Goal: Task Accomplishment & Management: Complete application form

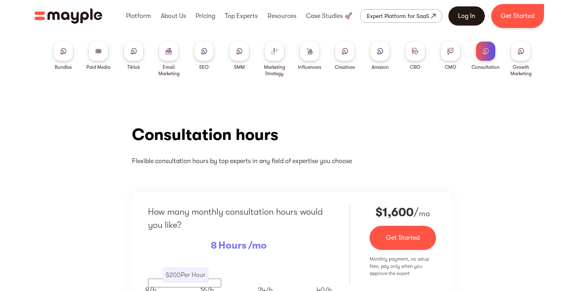
click at [459, 18] on link "Log In" at bounding box center [466, 15] width 36 height 19
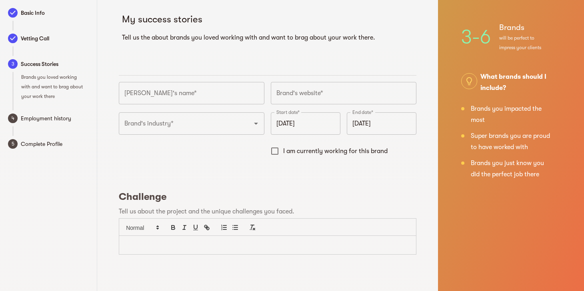
click at [37, 40] on span "Vetting Call" at bounding box center [55, 39] width 68 height 10
click at [44, 66] on span "Success Stories" at bounding box center [55, 64] width 68 height 10
drag, startPoint x: 261, startPoint y: 236, endPoint x: 434, endPoint y: 48, distance: 256.0
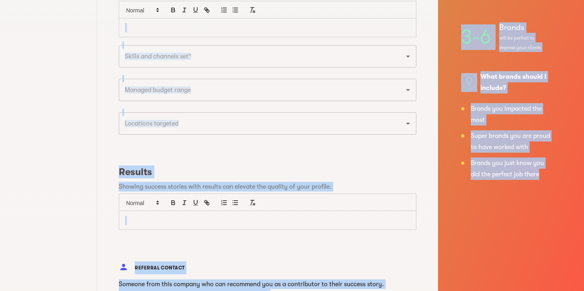
scroll to position [418, 0]
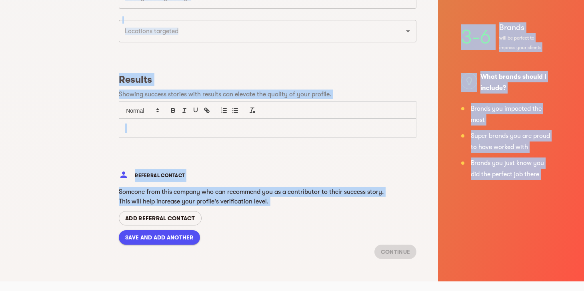
drag, startPoint x: 124, startPoint y: 14, endPoint x: 530, endPoint y: 318, distance: 507.8
copy body "My success stories Tell us the about brands you loved working with and want to …"
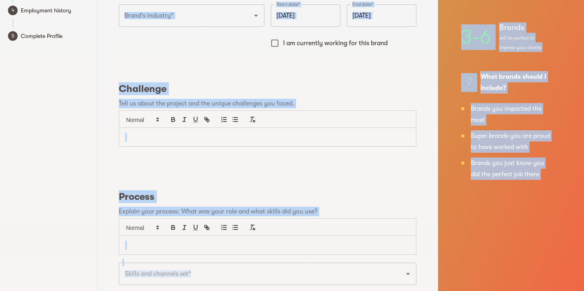
scroll to position [0, 0]
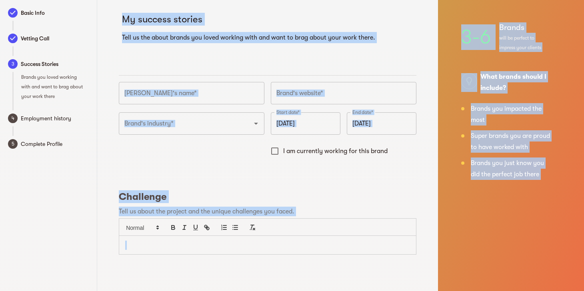
copy body "My success stories Tell us the about brands you loved working with and want to …"
click at [229, 75] on hr at bounding box center [268, 75] width 298 height 0
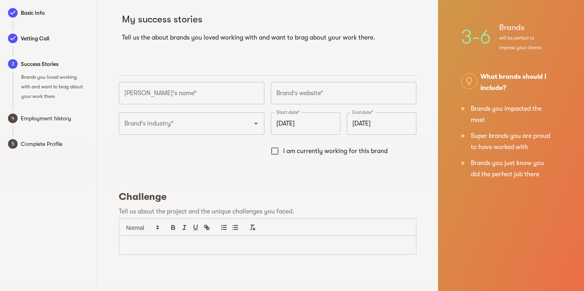
click at [193, 94] on input "text" at bounding box center [192, 93] width 146 height 22
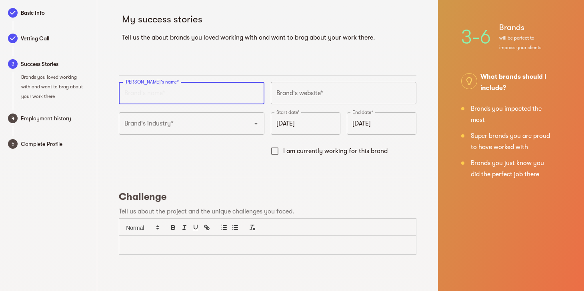
paste input "Grayl"
type input "Grayl"
click at [320, 94] on input "text" at bounding box center [344, 93] width 146 height 22
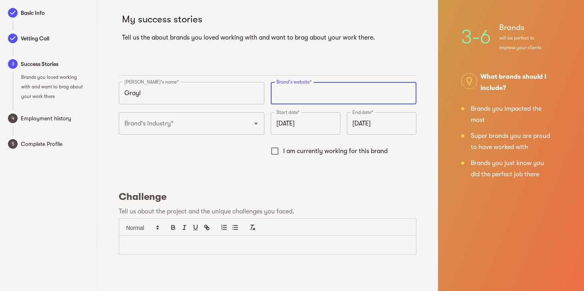
paste input "https://grayl.com"
type input "https://grayl.com"
click at [190, 132] on div "Brand's industry*" at bounding box center [192, 123] width 146 height 22
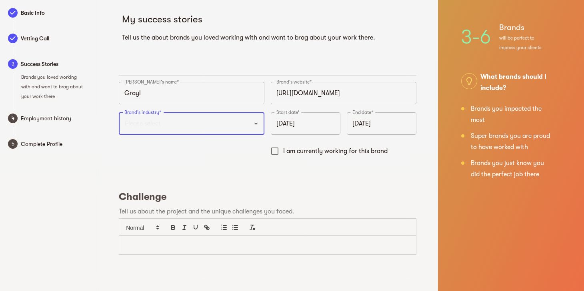
paste input "Consumer Goods → Outdoor Gear"
drag, startPoint x: 236, startPoint y: 122, endPoint x: 177, endPoint y: 123, distance: 58.8
click at [177, 123] on input "Consumer Goods → Outdoor Gear" at bounding box center [180, 123] width 116 height 15
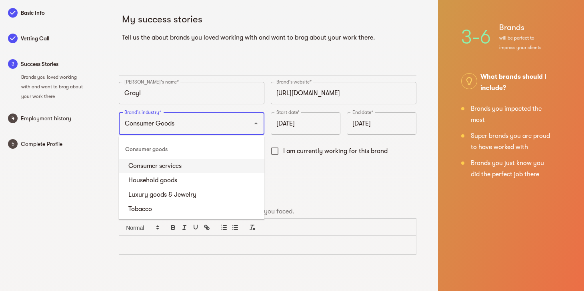
type input "Consumer Goods"
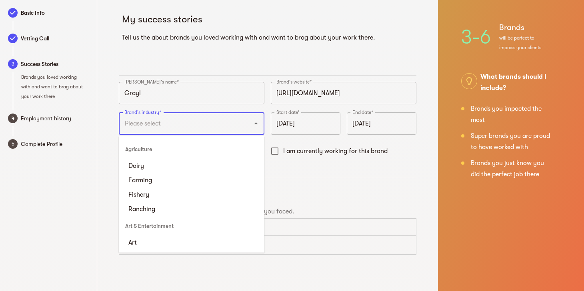
click at [172, 126] on input "Brand's industry*" at bounding box center [180, 123] width 116 height 15
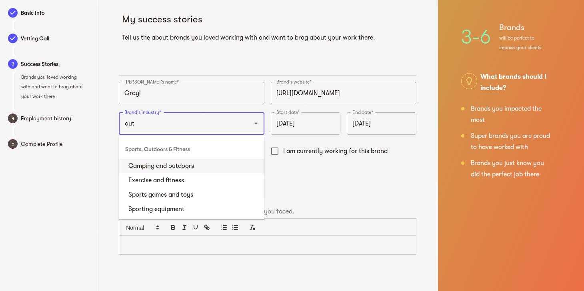
click at [209, 170] on li "Camping and outdoors" at bounding box center [192, 166] width 146 height 14
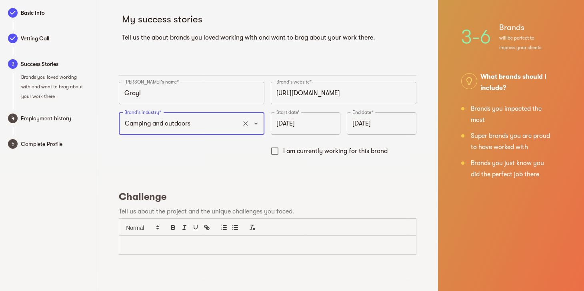
type input "Camping and outdoors"
click at [299, 130] on input "October 2025" at bounding box center [306, 123] width 70 height 22
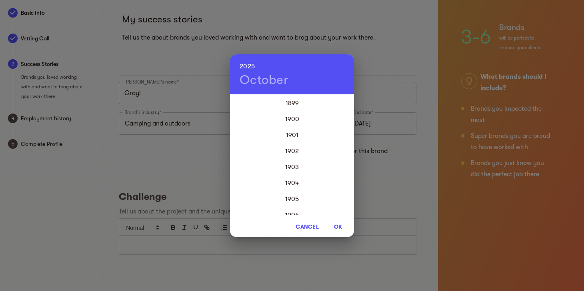
scroll to position [1920, 0]
click at [293, 181] on div "2024" at bounding box center [292, 183] width 124 height 16
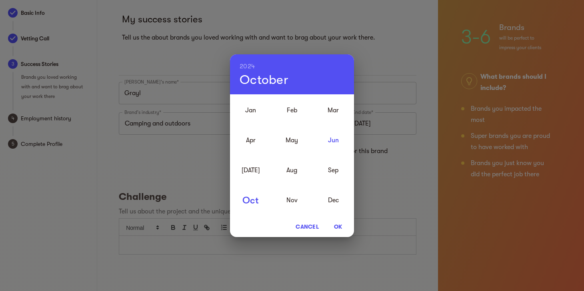
click at [334, 142] on div "Jun" at bounding box center [333, 140] width 41 height 30
click at [337, 226] on span "OK" at bounding box center [337, 227] width 19 height 10
type input "June 2024"
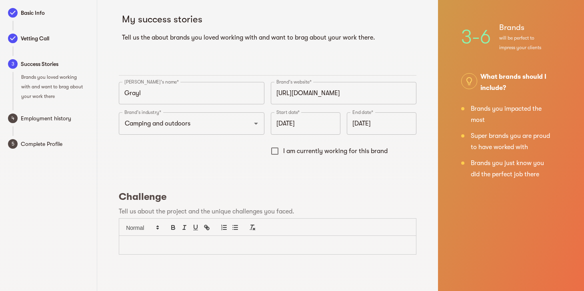
click at [326, 150] on span "I am currently working for this brand" at bounding box center [335, 151] width 104 height 10
click at [283, 150] on input "I am currently working for this brand" at bounding box center [274, 151] width 17 height 17
checkbox input "true"
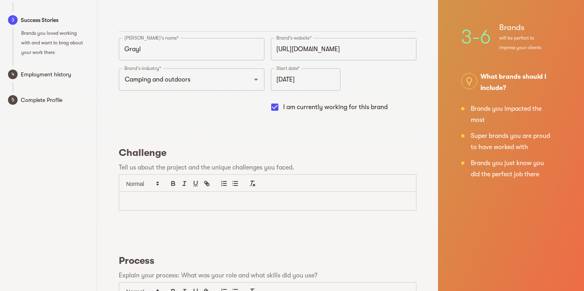
scroll to position [74, 0]
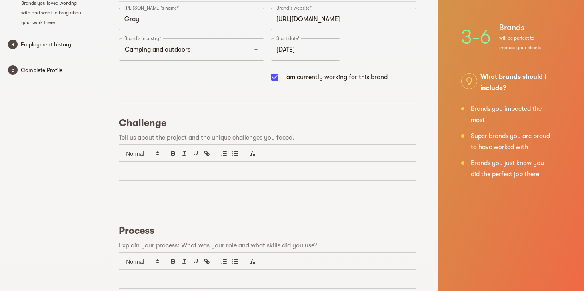
click at [231, 167] on p at bounding box center [267, 171] width 285 height 9
paste div
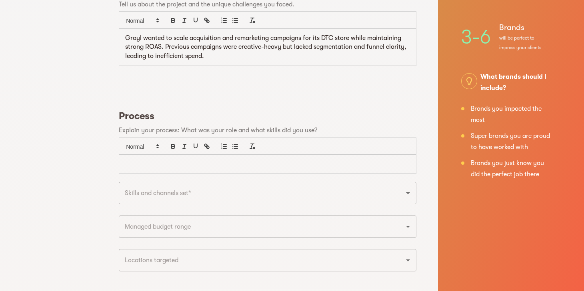
scroll to position [214, 0]
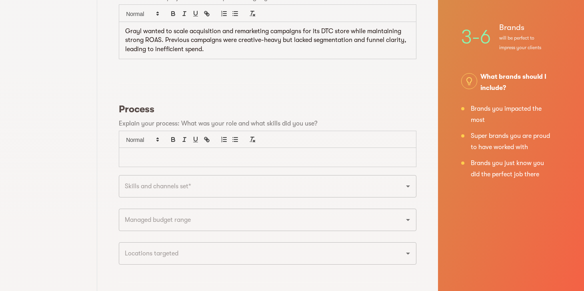
click at [212, 162] on div at bounding box center [267, 157] width 297 height 19
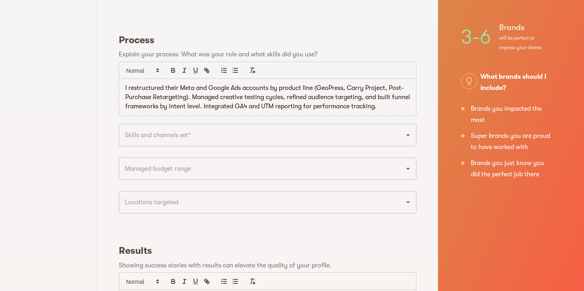
scroll to position [286, 0]
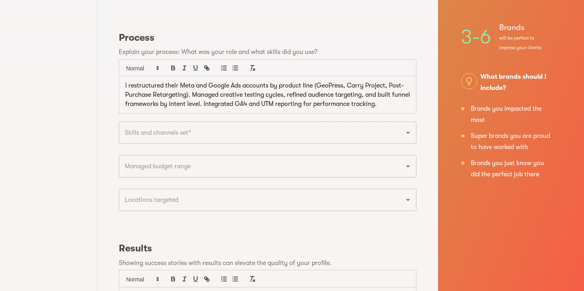
click at [221, 132] on input "text" at bounding box center [256, 132] width 268 height 15
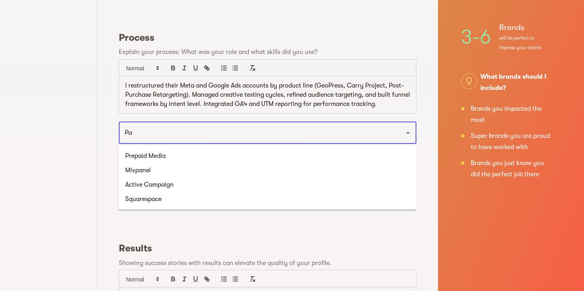
type input "P"
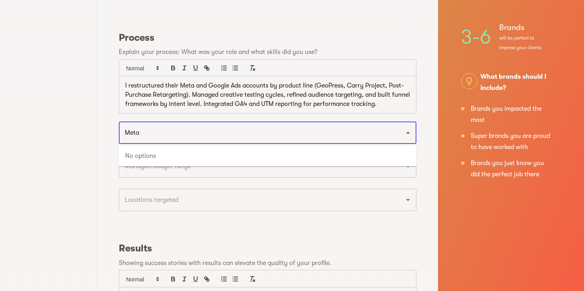
scroll to position [282, 0]
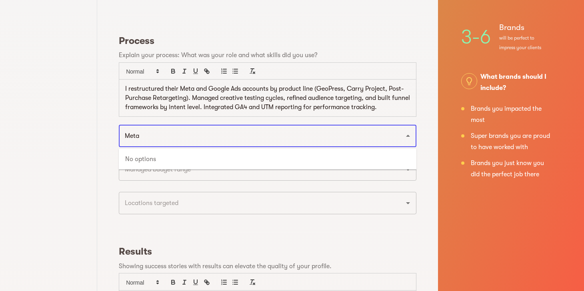
type input "Meta"
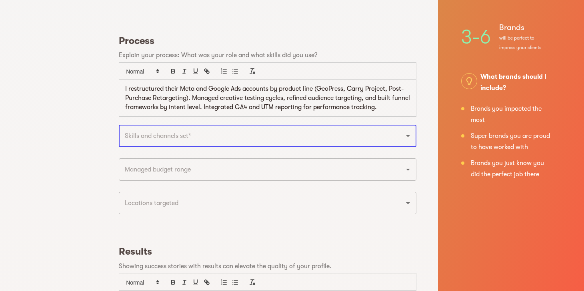
scroll to position [283, 0]
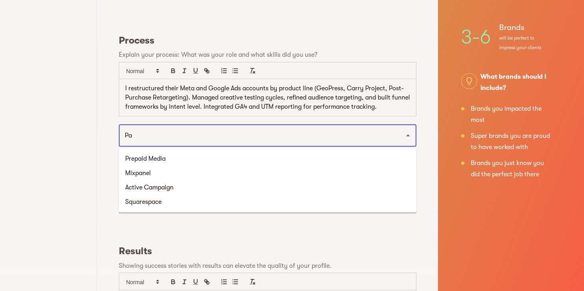
type input "P"
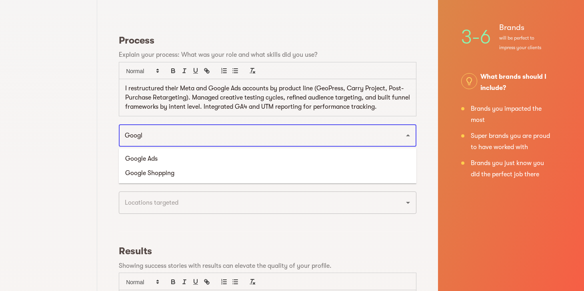
type input "Google"
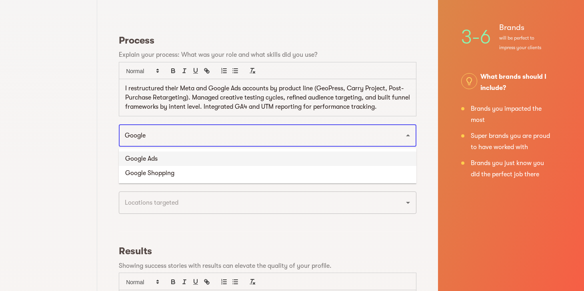
click at [154, 161] on li "Google Ads" at bounding box center [268, 159] width 298 height 14
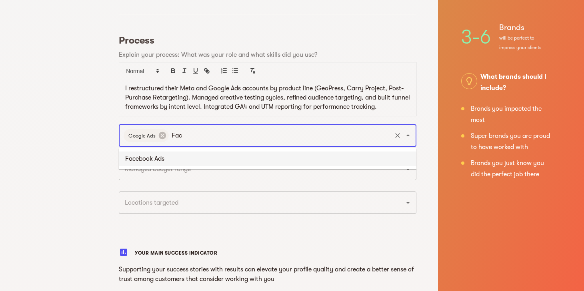
type input "Face"
click at [228, 166] on li "Facebook Ads" at bounding box center [268, 159] width 298 height 14
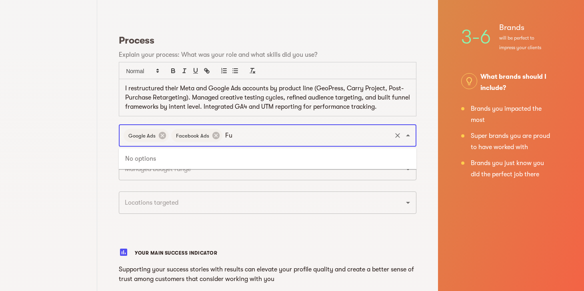
type input "F"
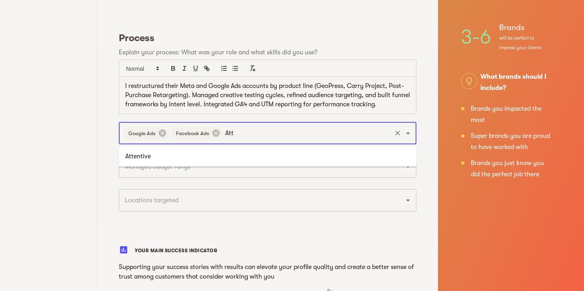
type input "Att"
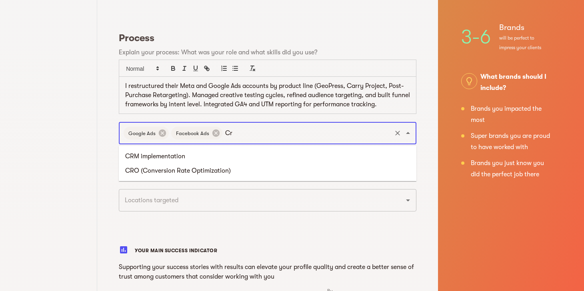
type input "C"
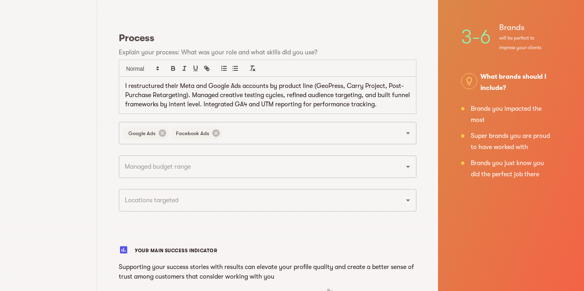
click at [92, 80] on div "Basic Info Vetting Call 3 Success Stories Brands you loved working with and wan…" at bounding box center [48, 134] width 97 height 838
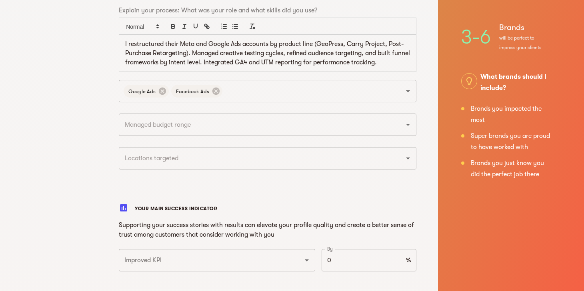
scroll to position [328, 0]
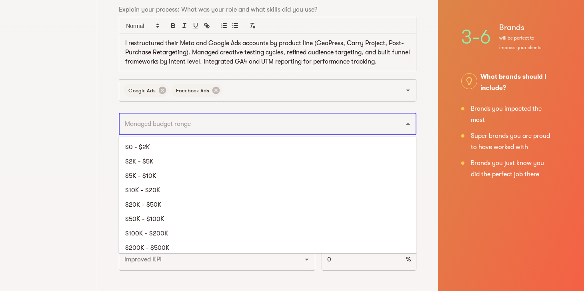
click at [182, 124] on input "text" at bounding box center [256, 123] width 268 height 15
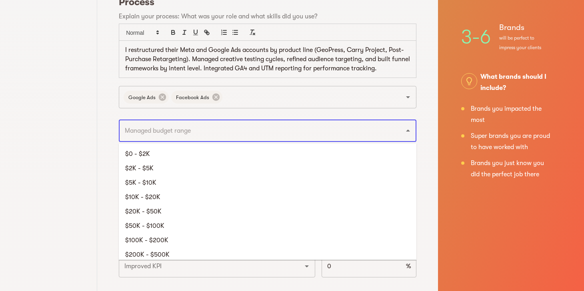
scroll to position [320, 0]
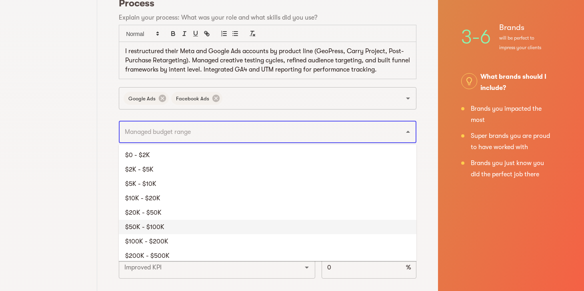
click at [195, 222] on li "$50K - $100K" at bounding box center [268, 227] width 298 height 14
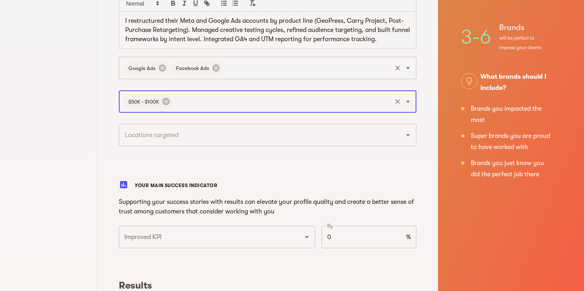
scroll to position [353, 0]
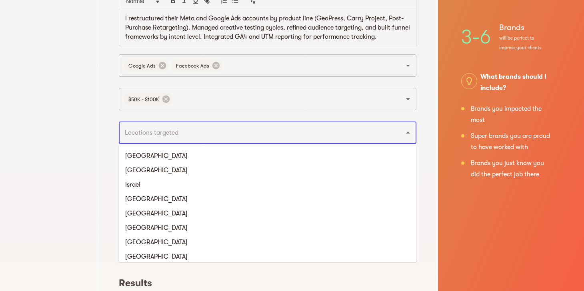
click at [184, 134] on input "text" at bounding box center [256, 132] width 268 height 15
click at [185, 153] on li "United States" at bounding box center [268, 155] width 298 height 14
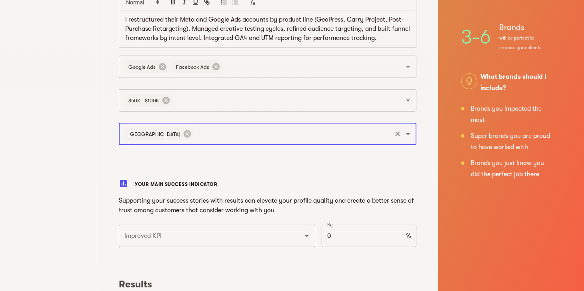
scroll to position [351, 0]
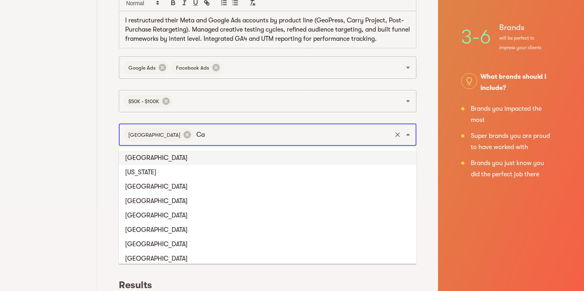
type input "Can"
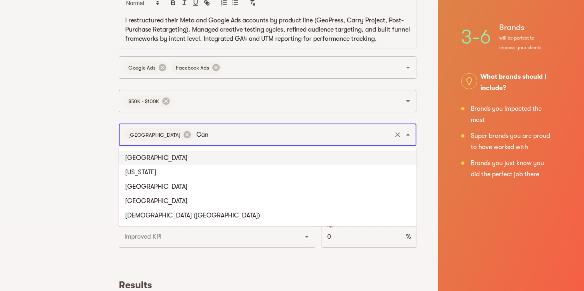
click at [184, 158] on li "Canada" at bounding box center [268, 158] width 298 height 14
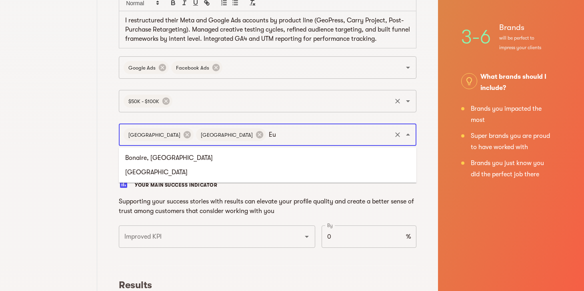
type input "E"
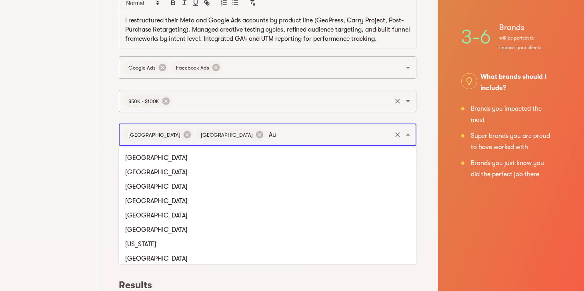
type input "Aus"
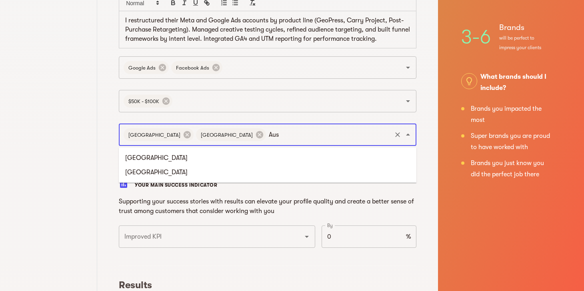
scroll to position [354, 0]
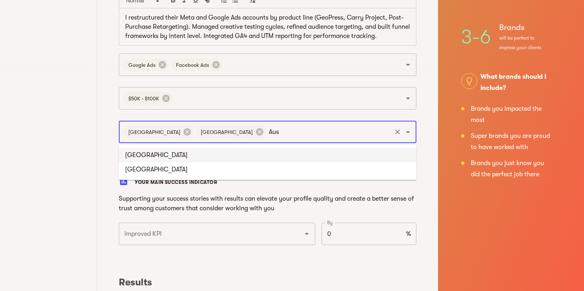
click at [210, 158] on li "Australia" at bounding box center [268, 155] width 298 height 14
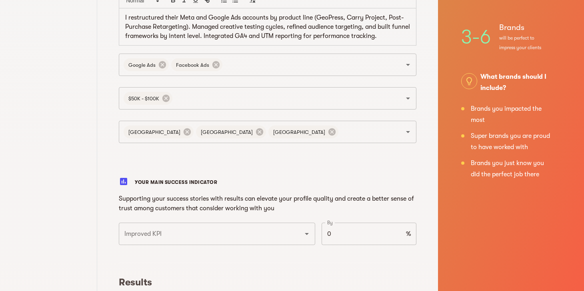
click at [58, 114] on div "Basic Info Vetting Call 3 Success Stories Brands you loved working with and wan…" at bounding box center [48, 65] width 97 height 838
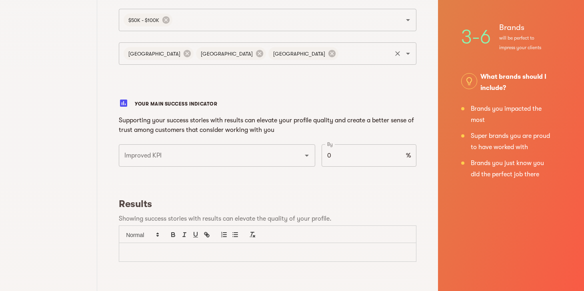
scroll to position [451, 0]
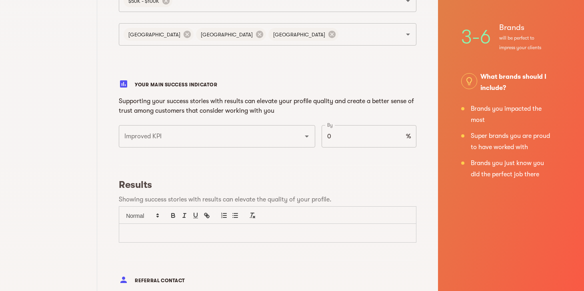
click at [185, 134] on input "Improved KPI" at bounding box center [205, 136] width 167 height 15
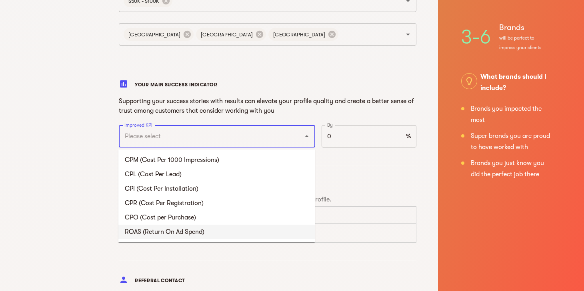
click at [192, 231] on li "ROAS (Return On Ad Spend)" at bounding box center [216, 232] width 196 height 14
type input "ROAS (Return On Ad Spend)"
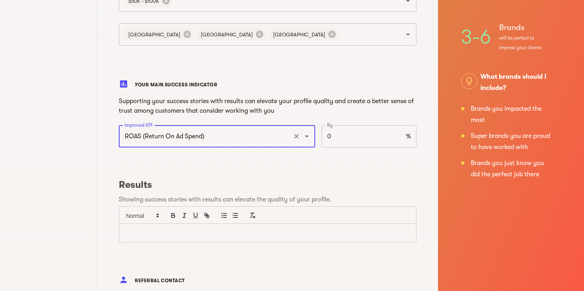
click at [338, 132] on input "0" at bounding box center [362, 136] width 81 height 22
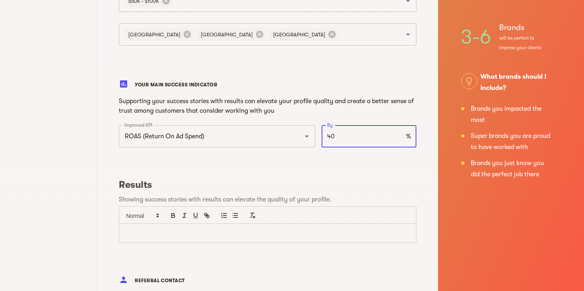
type input "40"
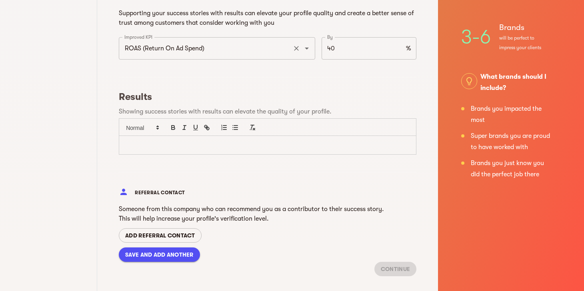
scroll to position [538, 0]
click at [184, 148] on p at bounding box center [267, 146] width 285 height 9
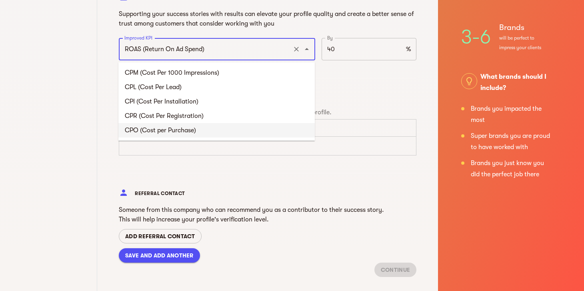
click at [203, 44] on input "ROAS (Return On Ad Spend)" at bounding box center [205, 49] width 167 height 15
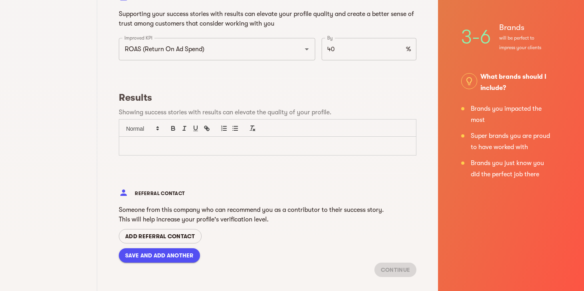
click at [190, 147] on p at bounding box center [267, 146] width 285 height 9
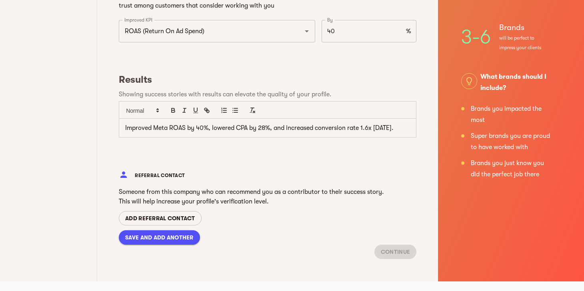
scroll to position [566, 0]
click at [399, 252] on div "CONTINUE" at bounding box center [395, 252] width 42 height 14
click at [161, 237] on span "SAVE AND ADD ANOTHER" at bounding box center [159, 238] width 68 height 10
type input "October 2025"
checkbox input "false"
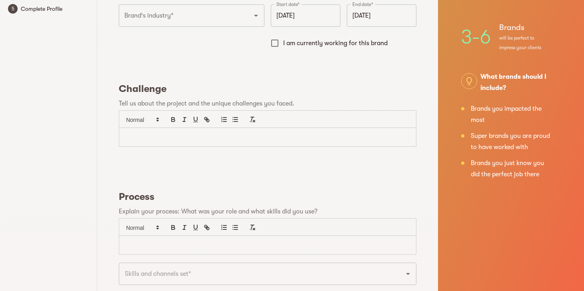
scroll to position [0, 0]
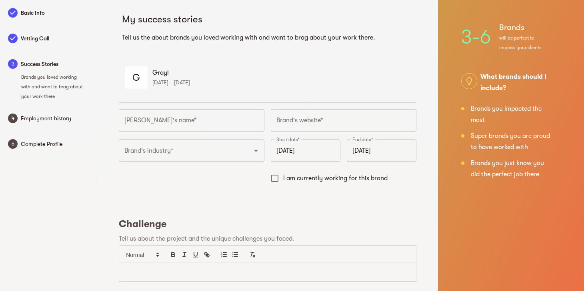
click at [41, 62] on span "Success Stories" at bounding box center [55, 64] width 68 height 10
click at [201, 80] on p "June 2024 - October 2025" at bounding box center [281, 83] width 258 height 10
click at [160, 75] on span "Grayl" at bounding box center [281, 73] width 258 height 10
click at [133, 76] on div "G" at bounding box center [136, 77] width 22 height 22
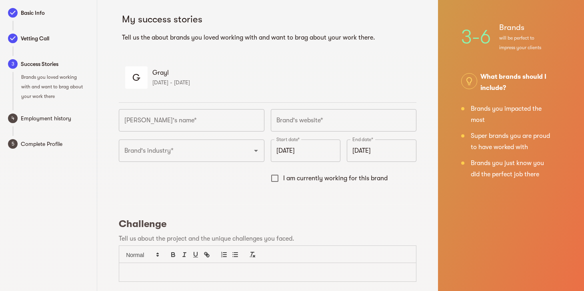
click at [151, 83] on li "G Grayl June 2024 - October 2025" at bounding box center [268, 77] width 298 height 30
click at [136, 81] on div "G" at bounding box center [136, 77] width 22 height 22
click at [172, 78] on p "June 2024 - October 2025" at bounding box center [281, 83] width 258 height 10
click at [187, 81] on p "[DATE] - [DATE]" at bounding box center [281, 83] width 258 height 10
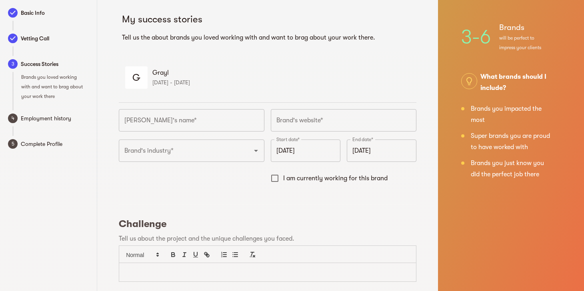
click at [153, 74] on span "Grayl" at bounding box center [281, 73] width 258 height 10
click at [324, 176] on span "I am currently working for this brand" at bounding box center [335, 179] width 104 height 10
click at [283, 176] on input "I am currently working for this brand" at bounding box center [274, 178] width 17 height 17
click at [324, 177] on span "I am currently working for this brand" at bounding box center [335, 179] width 104 height 10
click at [283, 177] on input "I am currently working for this brand" at bounding box center [274, 178] width 17 height 17
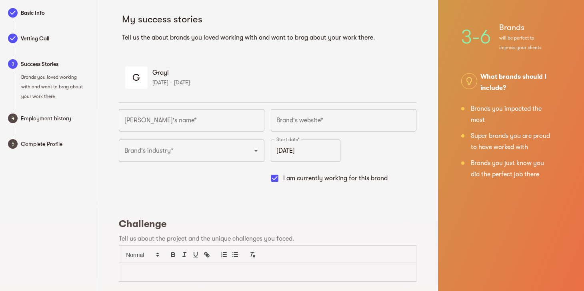
checkbox input "false"
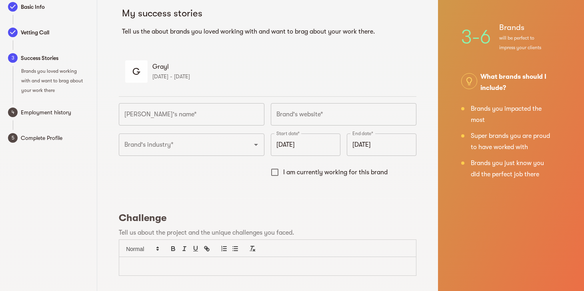
click at [134, 71] on div "G" at bounding box center [136, 71] width 22 height 22
click at [154, 70] on span "Grayl" at bounding box center [281, 67] width 258 height 10
click at [196, 83] on li "G Grayl June 2024 - October 2025" at bounding box center [268, 71] width 298 height 30
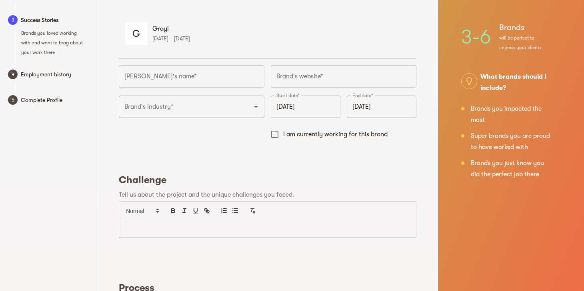
scroll to position [0, 0]
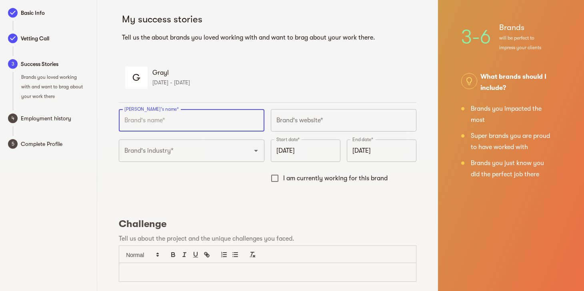
click at [182, 117] on input "text" at bounding box center [192, 120] width 146 height 22
click at [214, 82] on p "June 2024 - October 2025" at bounding box center [281, 83] width 258 height 10
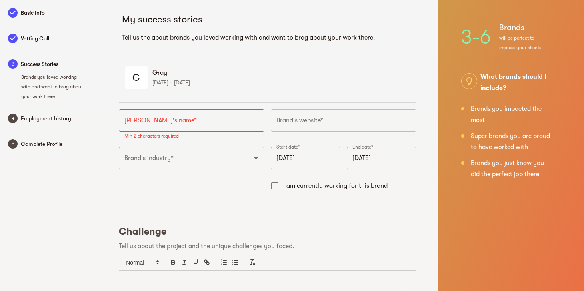
scroll to position [2, 0]
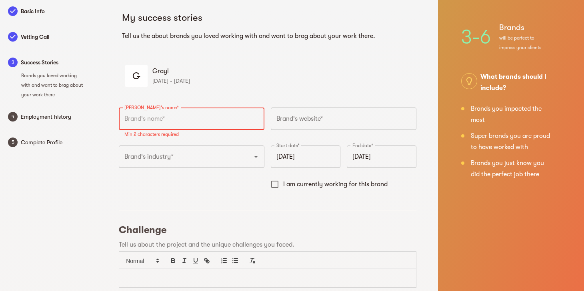
click at [207, 117] on input "text" at bounding box center [192, 119] width 146 height 22
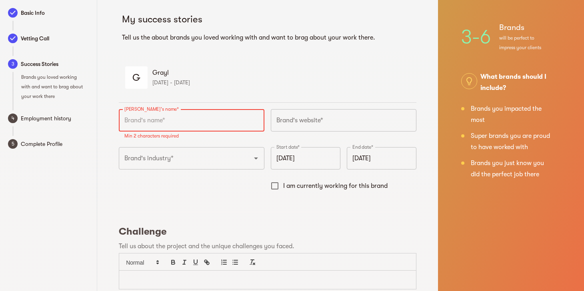
paste input "Golden Door Country Store"
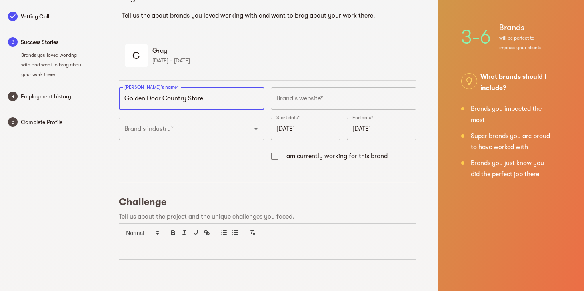
scroll to position [36, 0]
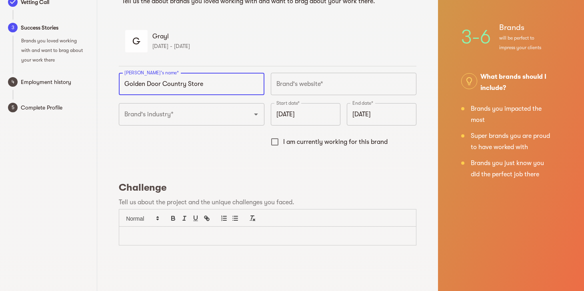
type input "Golden Door Country Store"
click at [280, 85] on input "text" at bounding box center [344, 84] width 146 height 22
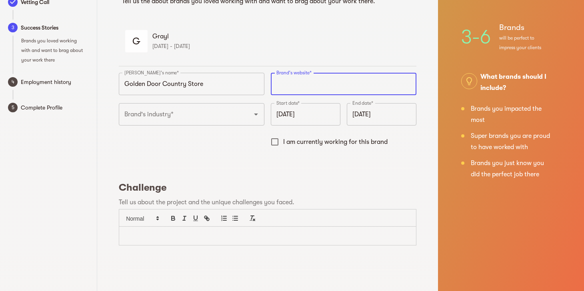
paste input "https://countrystore.goldendoor.com/"
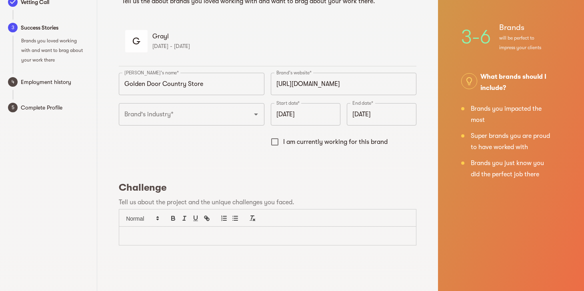
type input "https://countrystore.goldendoor.com"
click at [153, 114] on input "Brand's industry*" at bounding box center [180, 114] width 116 height 15
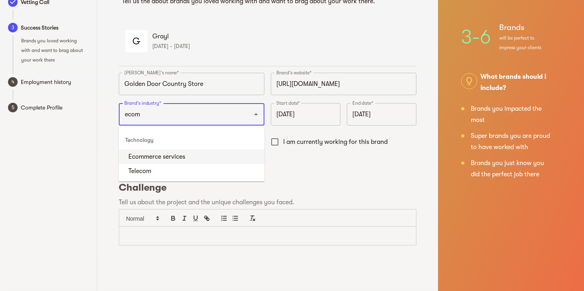
click at [178, 161] on li "Ecommerce services" at bounding box center [192, 157] width 146 height 14
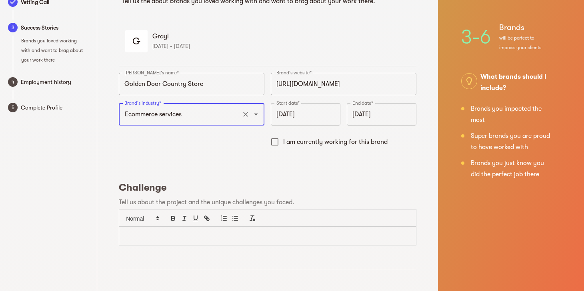
type input "Ecommerce services"
click at [306, 121] on input "October 2025" at bounding box center [306, 114] width 70 height 22
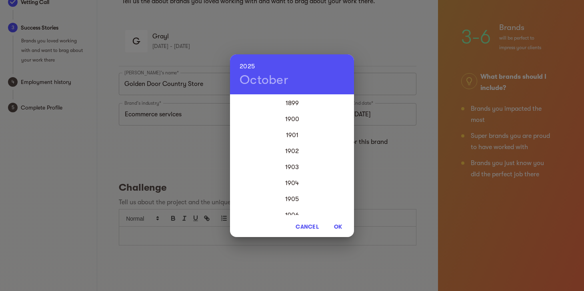
scroll to position [1920, 0]
click at [294, 180] on div "2024" at bounding box center [292, 183] width 124 height 16
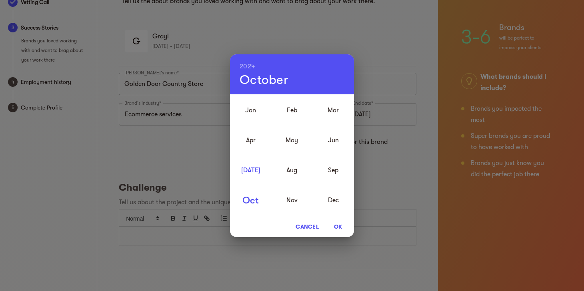
click at [254, 170] on div "Jul" at bounding box center [250, 170] width 41 height 30
click at [340, 230] on span "OK" at bounding box center [337, 227] width 19 height 10
type input "July 2024"
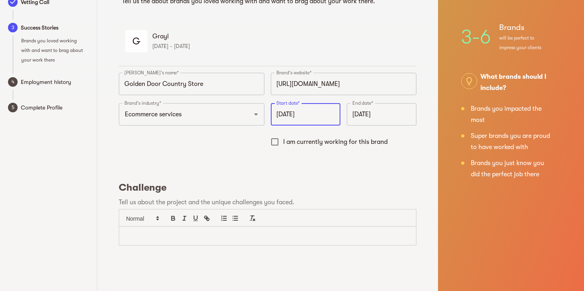
click at [352, 137] on span "I am currently working for this brand" at bounding box center [335, 142] width 104 height 10
click at [283, 137] on input "I am currently working for this brand" at bounding box center [274, 142] width 17 height 17
checkbox input "true"
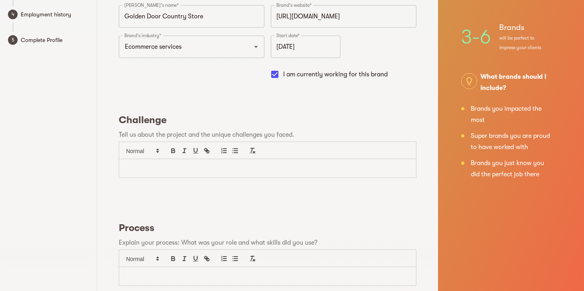
scroll to position [108, 0]
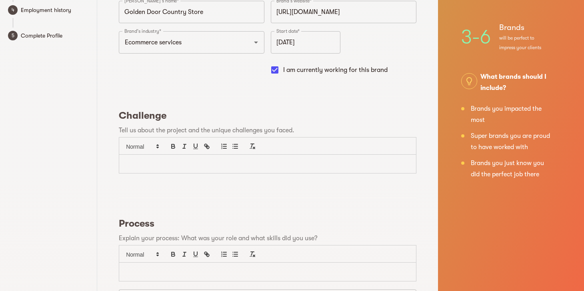
click at [197, 160] on p at bounding box center [267, 164] width 285 height 9
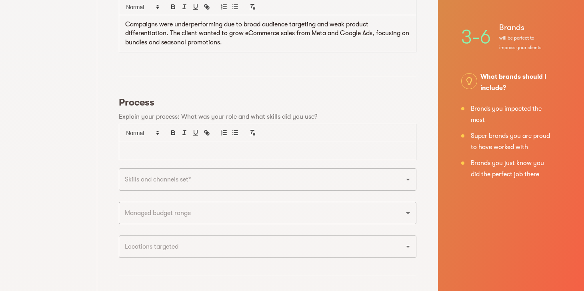
scroll to position [283, 0]
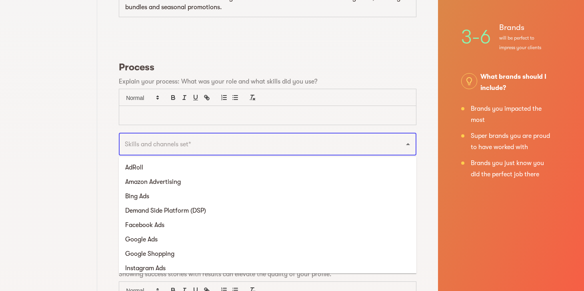
click at [220, 140] on input "text" at bounding box center [256, 144] width 268 height 15
paste input "Rebuilt Performance Max structures, created audience-specific asset groups, and…"
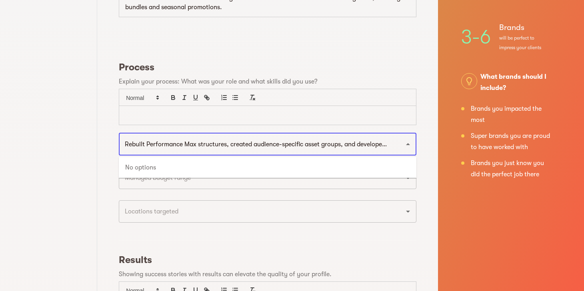
scroll to position [0, 327]
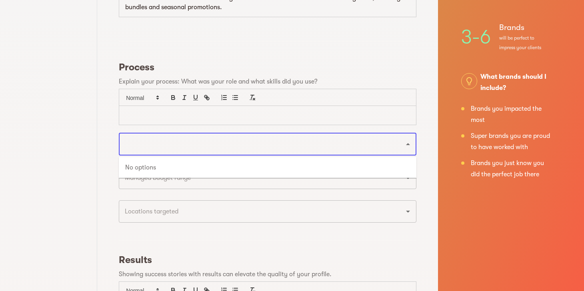
drag, startPoint x: 397, startPoint y: 145, endPoint x: 311, endPoint y: 147, distance: 86.0
click at [129, 149] on div "Rebuilt Performance Max structures, created audience-specific asset groups, and…" at bounding box center [268, 144] width 298 height 22
drag, startPoint x: 392, startPoint y: 143, endPoint x: 77, endPoint y: 141, distance: 314.9
click at [77, 141] on div "Basic Info Vetting Call 3 Success Stories Brands you loved working with and wan…" at bounding box center [292, 89] width 584 height 745
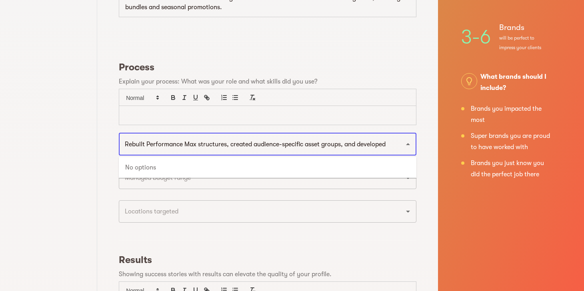
scroll to position [0, 0]
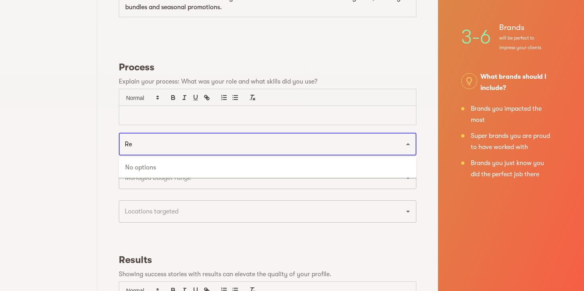
type input "R"
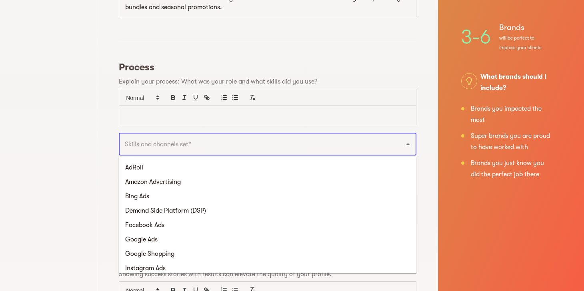
click at [156, 117] on p at bounding box center [267, 115] width 285 height 9
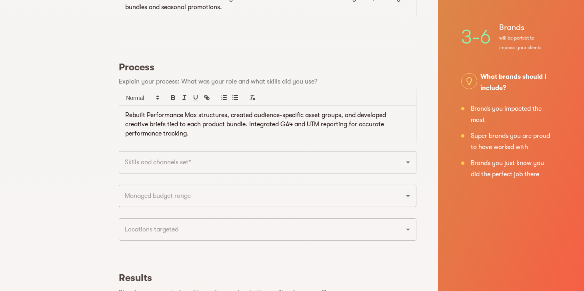
click at [160, 163] on input "text" at bounding box center [256, 162] width 268 height 15
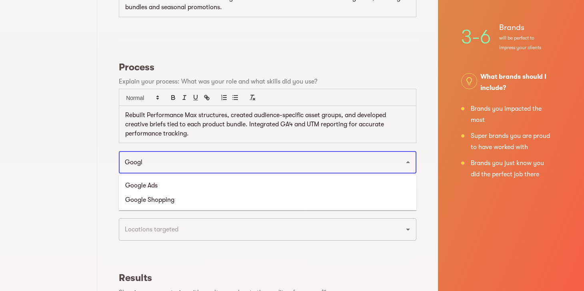
type input "Google"
click at [162, 182] on li "Google Ads" at bounding box center [268, 185] width 298 height 14
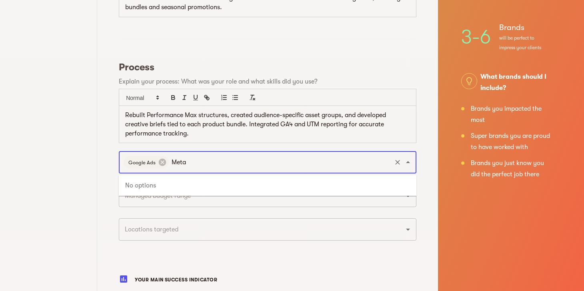
scroll to position [284, 0]
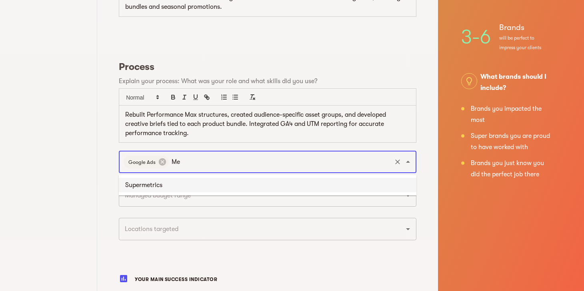
type input "M"
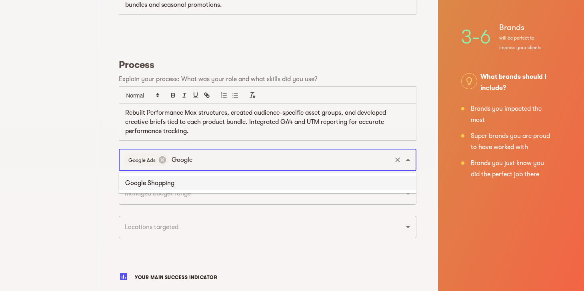
scroll to position [287, 0]
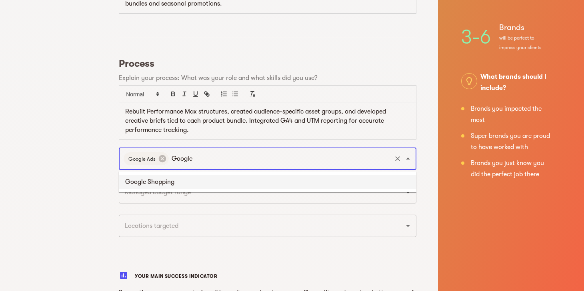
type input "Google"
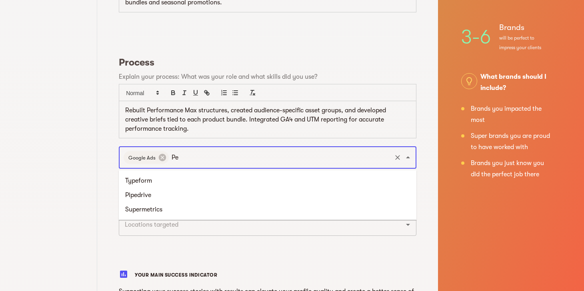
type input "P"
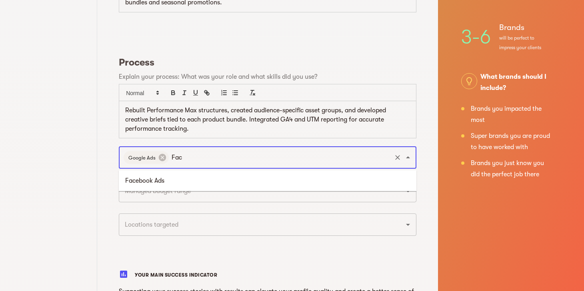
type input "Face"
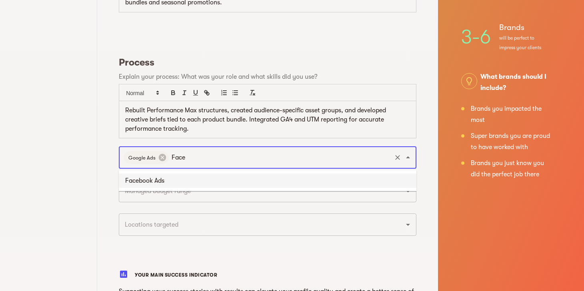
click at [215, 183] on li "Facebook Ads" at bounding box center [268, 181] width 298 height 14
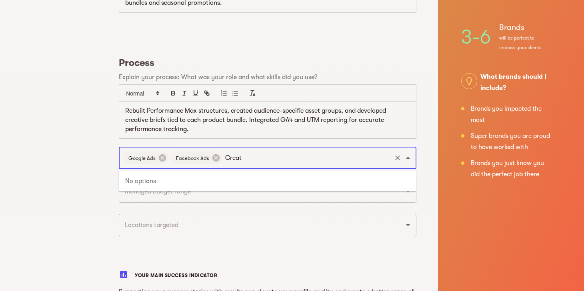
type input "Creat"
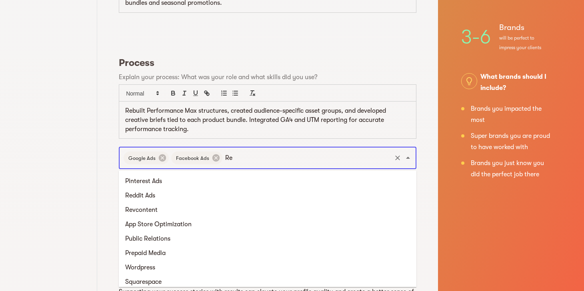
type input "R"
click at [40, 159] on div "Basic Info Vetting Call 3 Success Stories Brands you loved working with and wan…" at bounding box center [48, 144] width 97 height 865
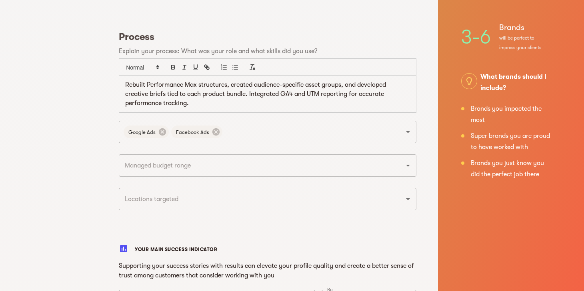
scroll to position [350, 0]
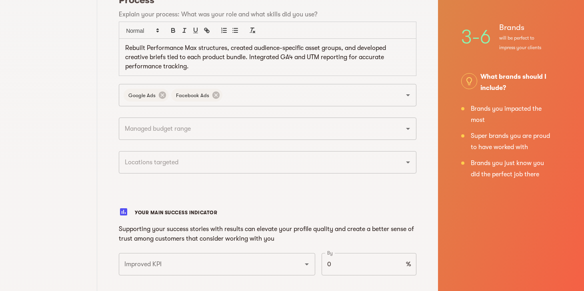
click at [170, 133] on input "text" at bounding box center [256, 128] width 268 height 15
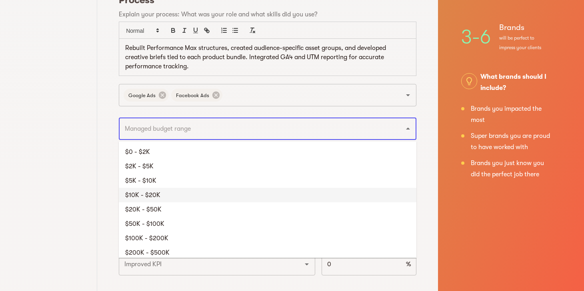
click at [170, 191] on li "$10K - $20K" at bounding box center [268, 195] width 298 height 14
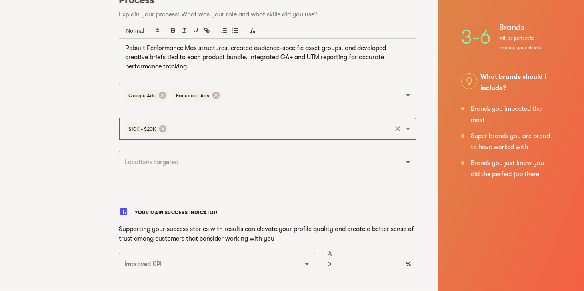
click at [172, 164] on input "text" at bounding box center [256, 162] width 268 height 15
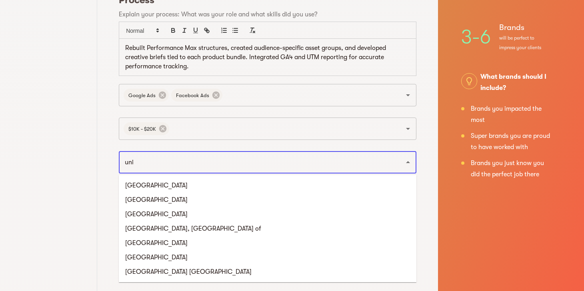
type input "unit"
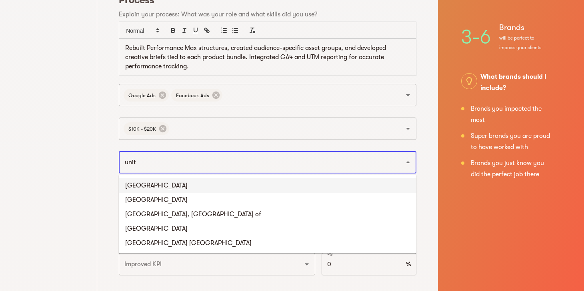
click at [172, 189] on li "United States" at bounding box center [268, 185] width 298 height 14
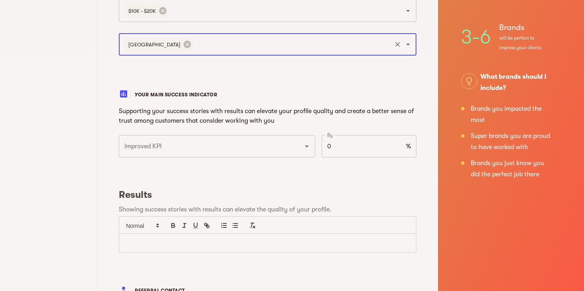
scroll to position [477, 0]
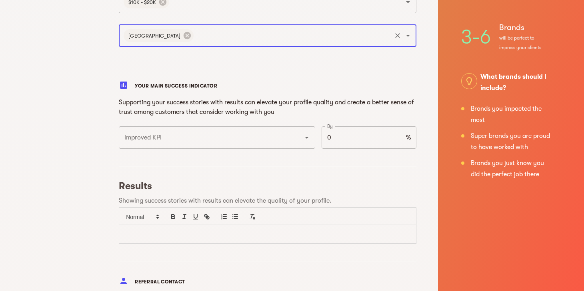
click at [194, 142] on input "Improved KPI" at bounding box center [205, 137] width 167 height 15
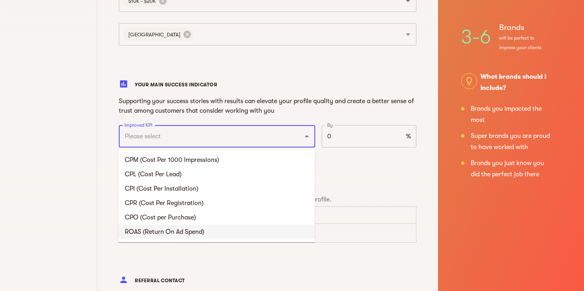
drag, startPoint x: 202, startPoint y: 234, endPoint x: 200, endPoint y: 230, distance: 4.3
click at [202, 233] on li "ROAS (Return On Ad Spend)" at bounding box center [216, 232] width 196 height 14
type input "ROAS (Return On Ad Spend)"
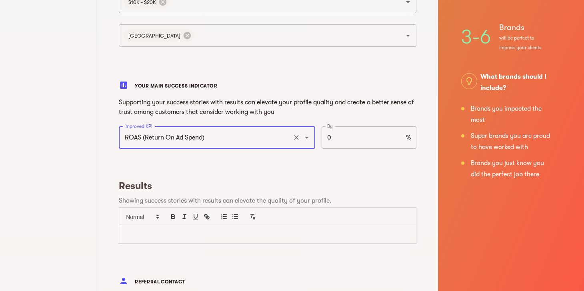
click at [329, 141] on input "0" at bounding box center [362, 137] width 81 height 22
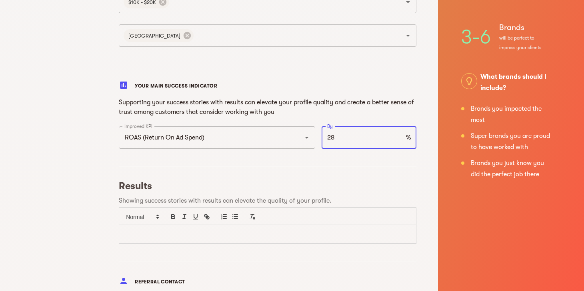
type input "28"
click at [222, 78] on div "YOUR MAIN SUCCESS INDICATOR" at bounding box center [268, 86] width 304 height 20
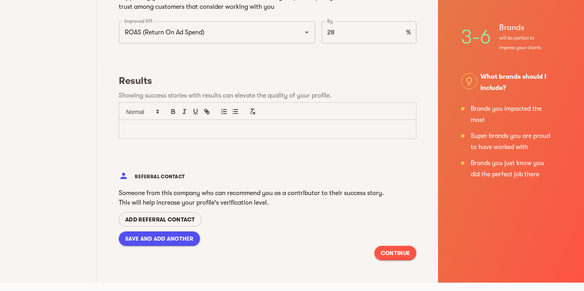
scroll to position [584, 0]
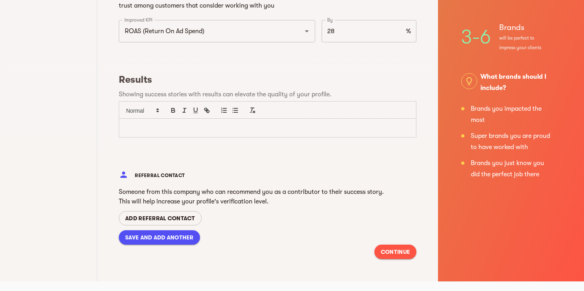
click at [214, 124] on p at bounding box center [267, 128] width 285 height 9
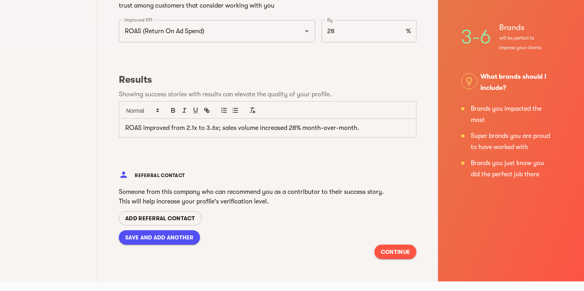
click at [404, 252] on span "CONTINUE" at bounding box center [395, 252] width 29 height 10
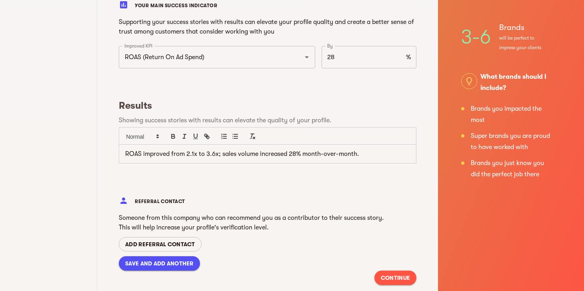
scroll to position [580, 0]
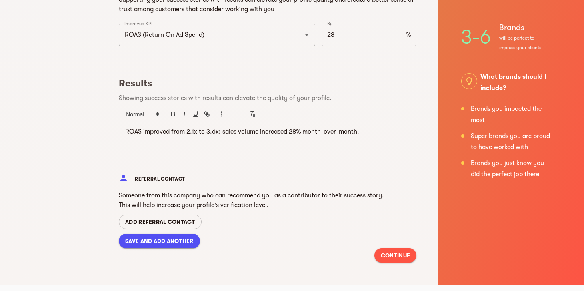
click at [394, 253] on span "CONTINUE" at bounding box center [395, 256] width 29 height 10
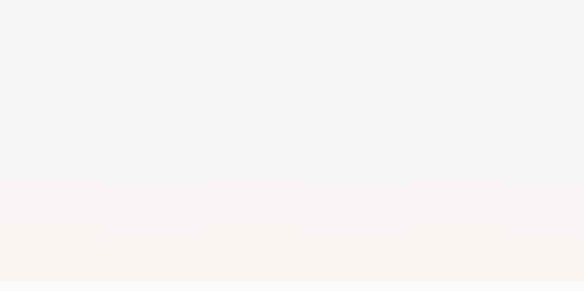
scroll to position [0, 0]
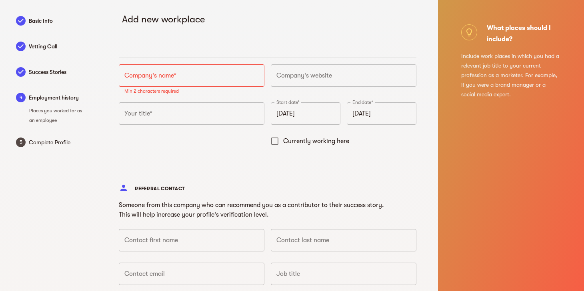
click at [57, 66] on div at bounding box center [55, 60] width 68 height 13
click at [56, 72] on span "Success Stories" at bounding box center [59, 72] width 60 height 10
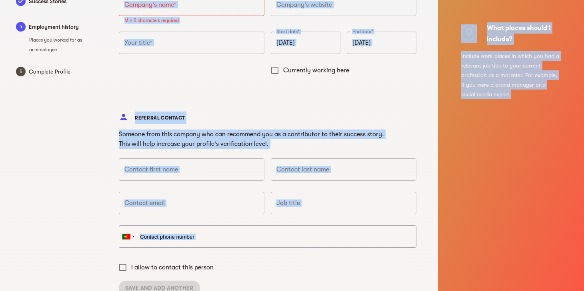
scroll to position [122, 0]
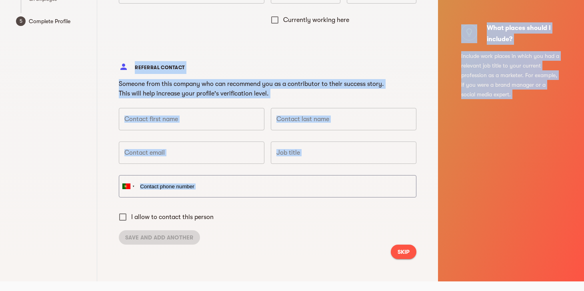
drag, startPoint x: 108, startPoint y: 15, endPoint x: 512, endPoint y: 296, distance: 492.1
click at [512, 291] on html "Basic Info Vetting Call Success Stories 4 Employment history Places you worked …" at bounding box center [292, 85] width 584 height 412
copy body "Add new workplace Company's name* Company's name* Min 2 characters required Com…"
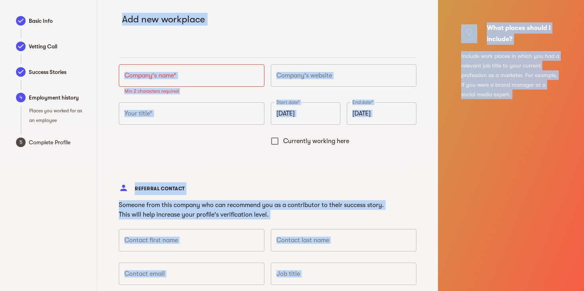
click at [203, 56] on div "Add new workplace Company's name* Company's name* Min 2 characters required Com…" at bounding box center [267, 201] width 307 height 403
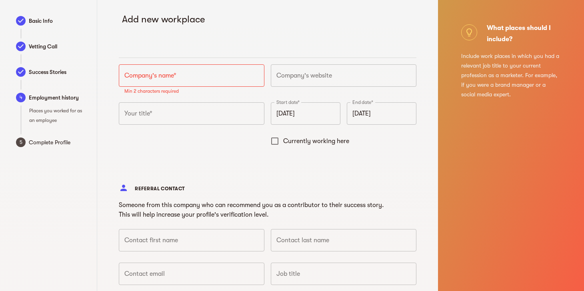
click at [209, 83] on input "text" at bounding box center [192, 75] width 146 height 22
paste input "Kaitlin Wichmann LLC"
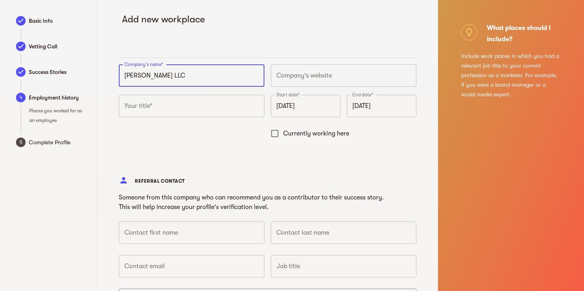
type input "Kaitlin Wichmann LLC"
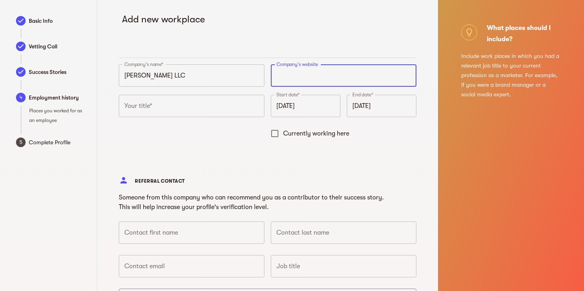
click at [287, 72] on input "text" at bounding box center [344, 75] width 146 height 22
paste input "https://kaitlinwichmann.com"
type input "https://kaitlinwichmann.com"
click at [166, 113] on input "text" at bounding box center [192, 106] width 146 height 22
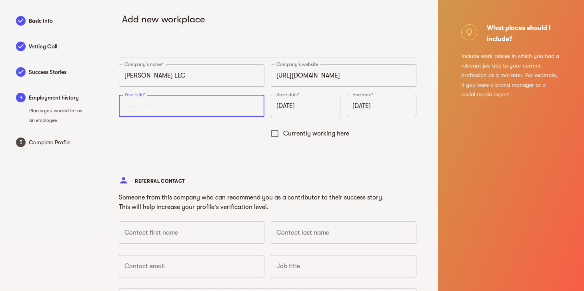
paste input "Freelance Digital Marketing Strategist"
type input "Freelance Digital Marketing Strategist"
click at [314, 102] on input "October 2025" at bounding box center [306, 106] width 70 height 22
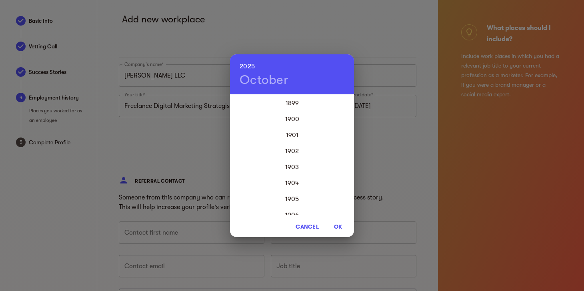
scroll to position [1920, 0]
click at [298, 117] on div "2020" at bounding box center [292, 119] width 124 height 16
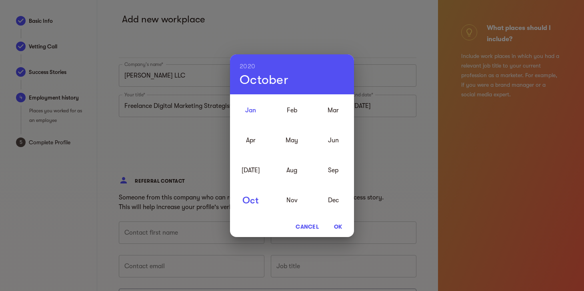
click at [247, 108] on div "Jan" at bounding box center [250, 110] width 41 height 30
click at [338, 224] on span "OK" at bounding box center [337, 227] width 19 height 10
type input "January 2020"
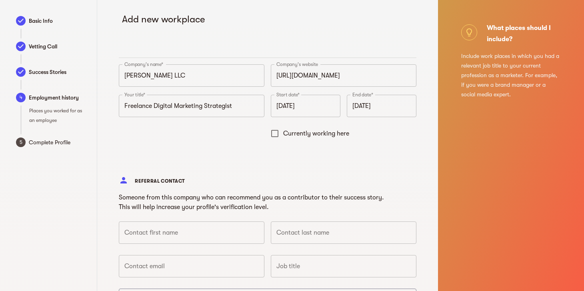
click at [340, 131] on span "Currently working here" at bounding box center [316, 134] width 66 height 10
click at [283, 131] on input "Currently working here" at bounding box center [274, 133] width 17 height 17
checkbox input "true"
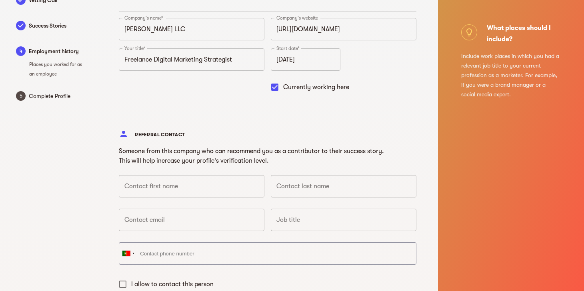
scroll to position [114, 0]
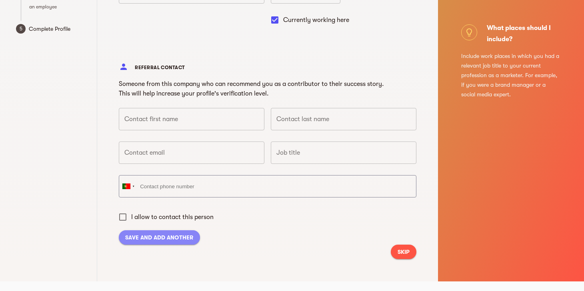
click at [186, 241] on span "SAVE AND ADD ANOTHER" at bounding box center [159, 238] width 68 height 10
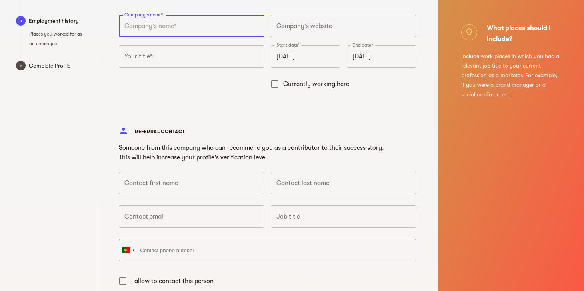
scroll to position [0, 0]
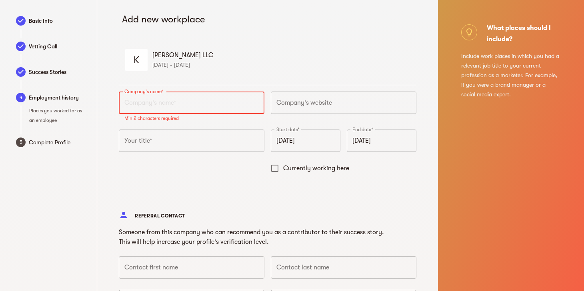
paste input "HappyFact Agency"
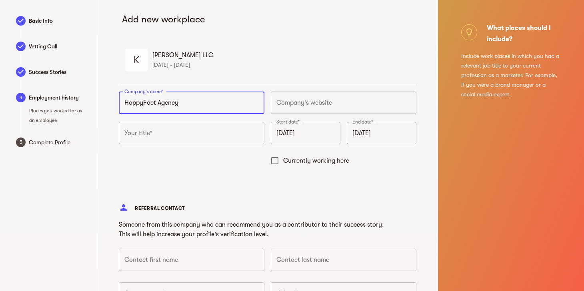
type input "HappyFact Agency"
click at [308, 107] on input "text" at bounding box center [344, 103] width 146 height 22
paste input "https://happyfact.pt"
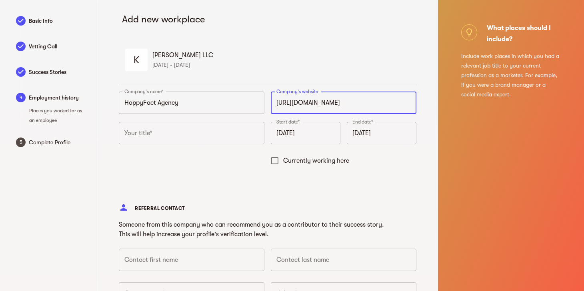
type input "https://happyfact.io"
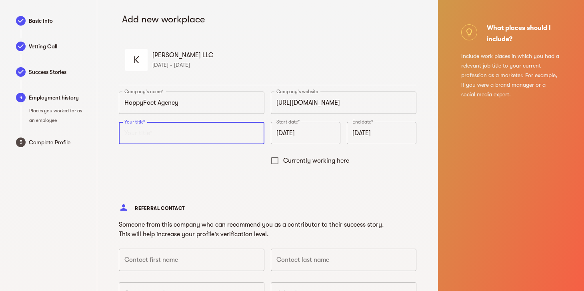
drag, startPoint x: 180, startPoint y: 130, endPoint x: 187, endPoint y: 132, distance: 7.7
click at [180, 130] on input "text" at bounding box center [192, 133] width 146 height 22
paste input "Paid Media Consultant"
type input "Paid Media Consultant"
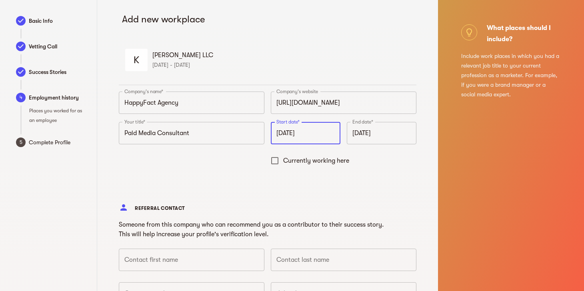
click at [280, 137] on input "October 2025" at bounding box center [306, 133] width 70 height 22
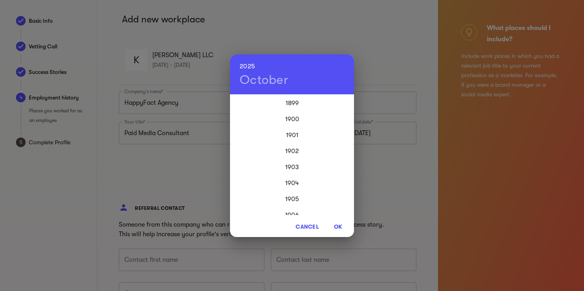
scroll to position [1968, 0]
click at [293, 150] on div "2025" at bounding box center [292, 155] width 124 height 16
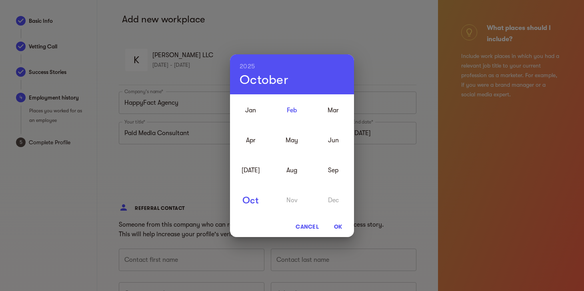
click at [293, 111] on div "Feb" at bounding box center [291, 110] width 41 height 30
click at [336, 228] on span "OK" at bounding box center [337, 227] width 19 height 10
type input "February 2025"
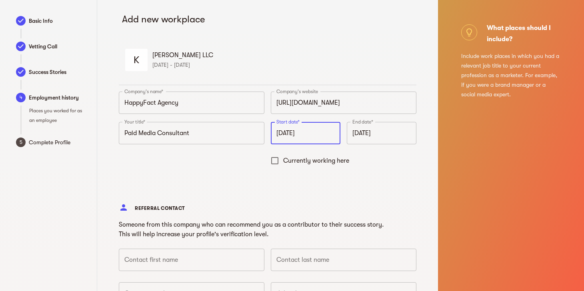
click at [329, 160] on span "Currently working here" at bounding box center [316, 161] width 66 height 10
click at [283, 160] on input "Currently working here" at bounding box center [274, 160] width 17 height 17
checkbox input "true"
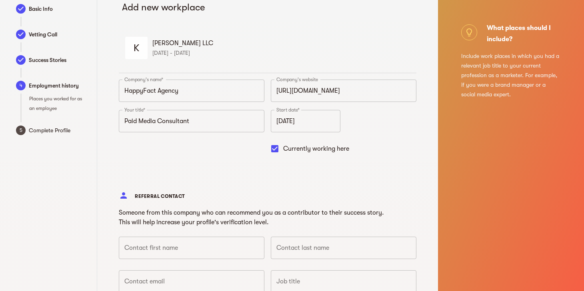
scroll to position [141, 0]
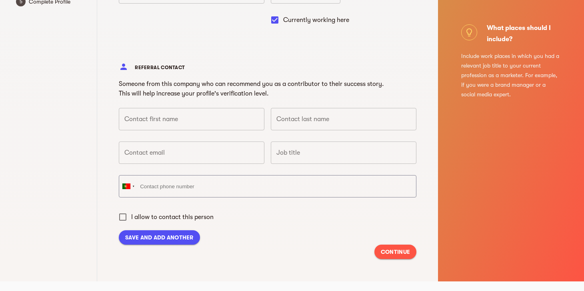
click at [397, 250] on span "CONTINUE" at bounding box center [395, 252] width 29 height 10
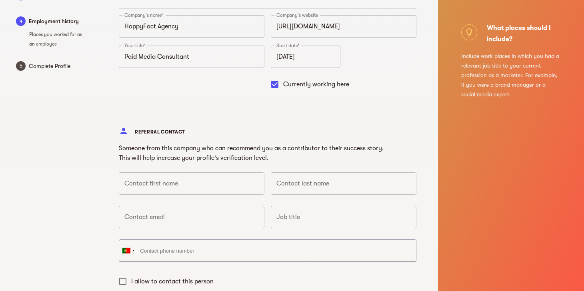
scroll to position [0, 0]
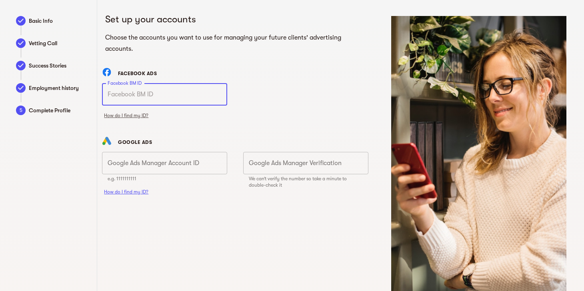
click at [180, 101] on input "text" at bounding box center [164, 94] width 125 height 22
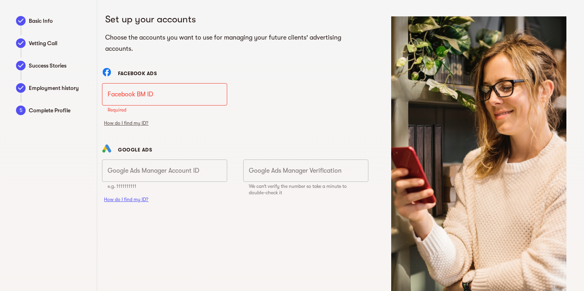
click at [134, 123] on span "How do I find my ID?" at bounding box center [126, 123] width 48 height 10
click at [183, 97] on input "text" at bounding box center [164, 94] width 125 height 22
paste input "121671943293430"
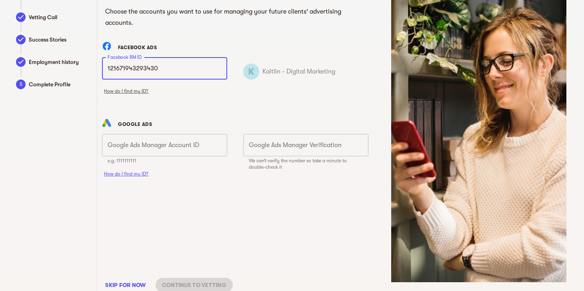
scroll to position [44, 0]
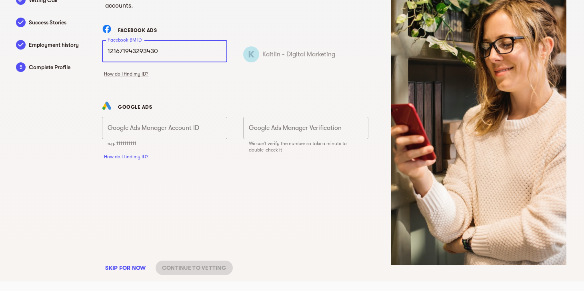
type input "121671943293430"
click at [141, 156] on span "How do I find my ID?" at bounding box center [126, 157] width 48 height 10
click at [180, 123] on input "text" at bounding box center [164, 128] width 125 height 22
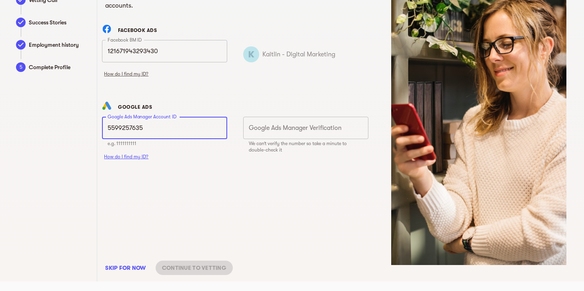
drag, startPoint x: 163, startPoint y: 126, endPoint x: 82, endPoint y: 121, distance: 80.6
click at [82, 121] on div "Basic Info Vetting Call Success Stories Employment history 5 Complete Profile S…" at bounding box center [292, 119] width 584 height 325
type input "5599257635"
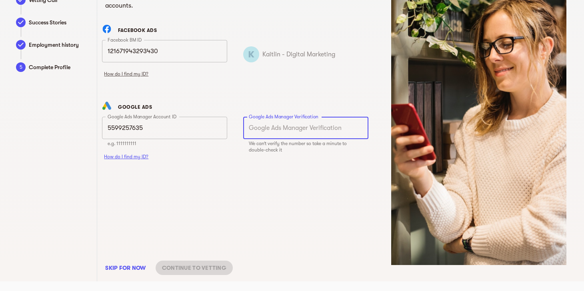
click at [325, 134] on input "text" at bounding box center [305, 128] width 125 height 22
paste input "5599257635"
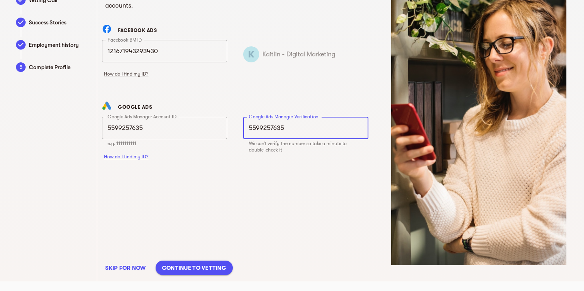
type input "5599257635"
click at [205, 269] on span "Continue to vetting" at bounding box center [194, 268] width 64 height 10
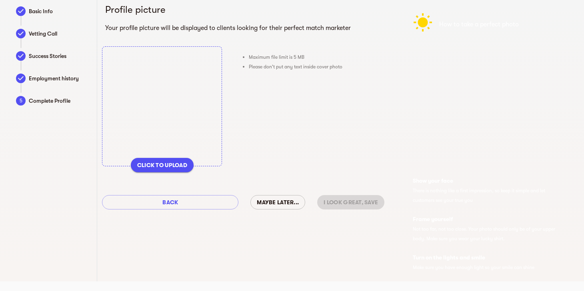
scroll to position [10, 0]
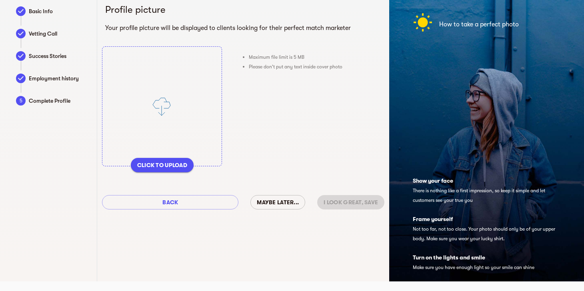
click at [173, 168] on span "CLICK TO UPLOAD" at bounding box center [162, 165] width 50 height 10
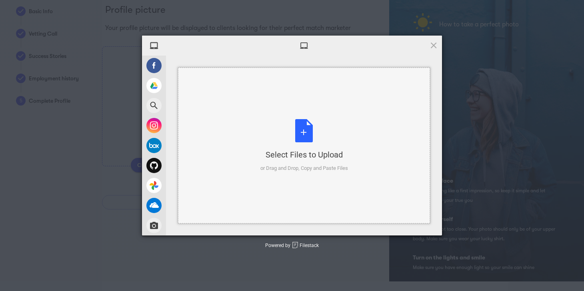
click at [340, 90] on div "Select Files to Upload or Drag and Drop, Copy and Paste Files" at bounding box center [304, 146] width 252 height 156
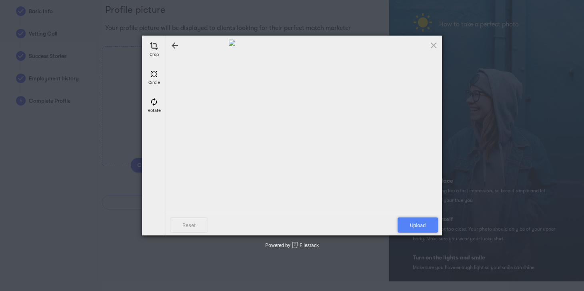
click at [413, 224] on span "Upload" at bounding box center [418, 225] width 40 height 15
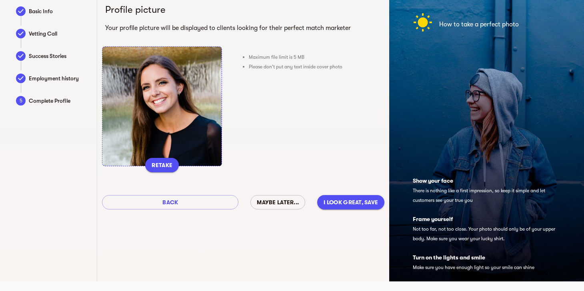
click at [351, 204] on span "I look great, Save" at bounding box center [351, 203] width 54 height 10
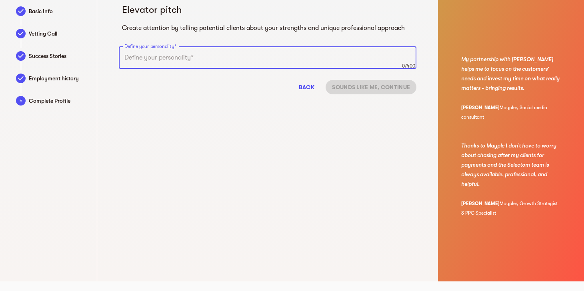
scroll to position [0, 0]
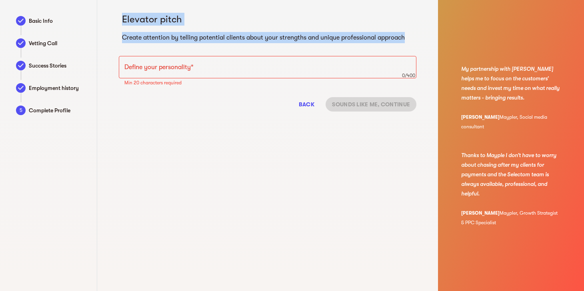
drag, startPoint x: 408, startPoint y: 38, endPoint x: 116, endPoint y: 20, distance: 292.2
click at [116, 20] on div "Elevator pitch Create attention by telling potential clients about your strengt…" at bounding box center [267, 59] width 307 height 118
copy div "Elevator pitch Create attention by telling potential clients about your strengt…"
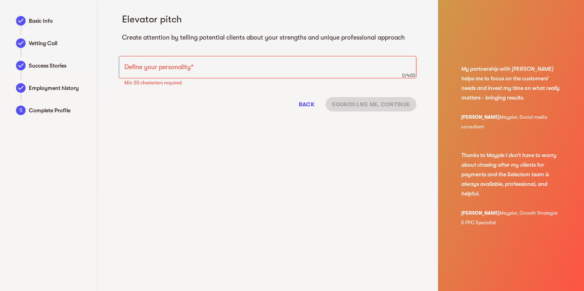
click at [221, 70] on textarea at bounding box center [267, 68] width 286 height 8
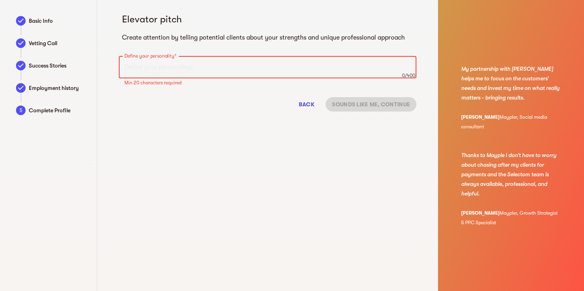
paste textarea "I’m a Lisbon-based digital marketing strategist with eight years of experience …"
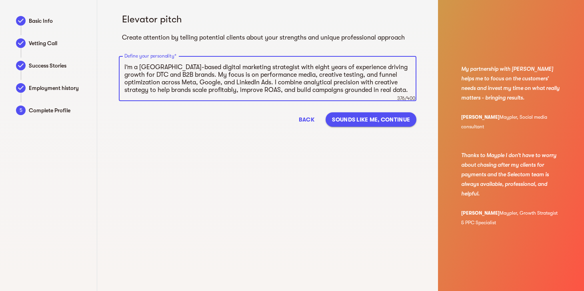
type textarea "I’m a Lisbon-based digital marketing strategist with eight years of experience …"
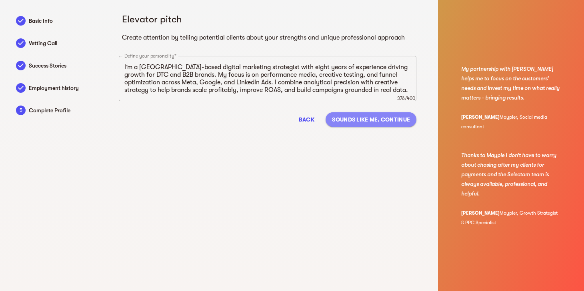
click at [379, 120] on span "Sounds like me, Continue" at bounding box center [371, 120] width 78 height 10
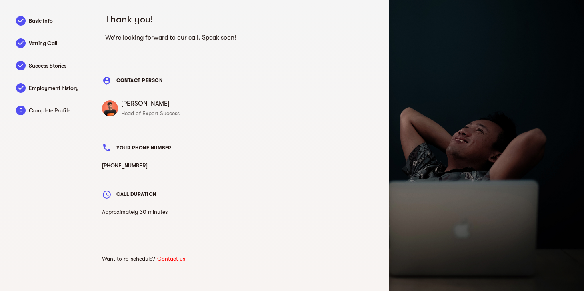
click at [39, 44] on span "Vetting Call" at bounding box center [59, 43] width 60 height 10
click at [143, 81] on span "CONTACT PERSON" at bounding box center [139, 80] width 46 height 13
click at [151, 145] on span "YOUR PHONE NUMBER" at bounding box center [143, 148] width 55 height 13
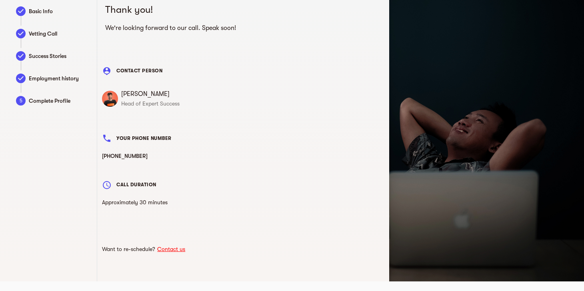
click at [185, 251] on link "Contact us" at bounding box center [171, 249] width 32 height 6
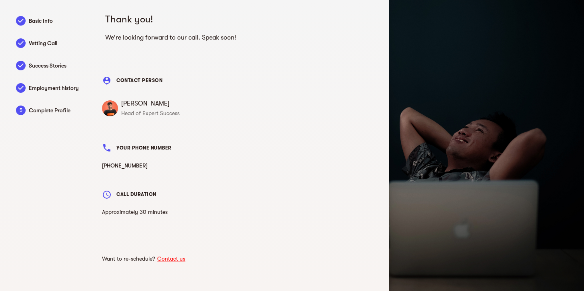
click at [130, 105] on span "Tomer Levy" at bounding box center [252, 104] width 263 height 10
click at [136, 104] on span "Tomer Levy" at bounding box center [252, 104] width 263 height 10
click at [139, 113] on p "Head of Expert Success" at bounding box center [252, 113] width 263 height 10
